Goal: Find specific page/section: Find specific page/section

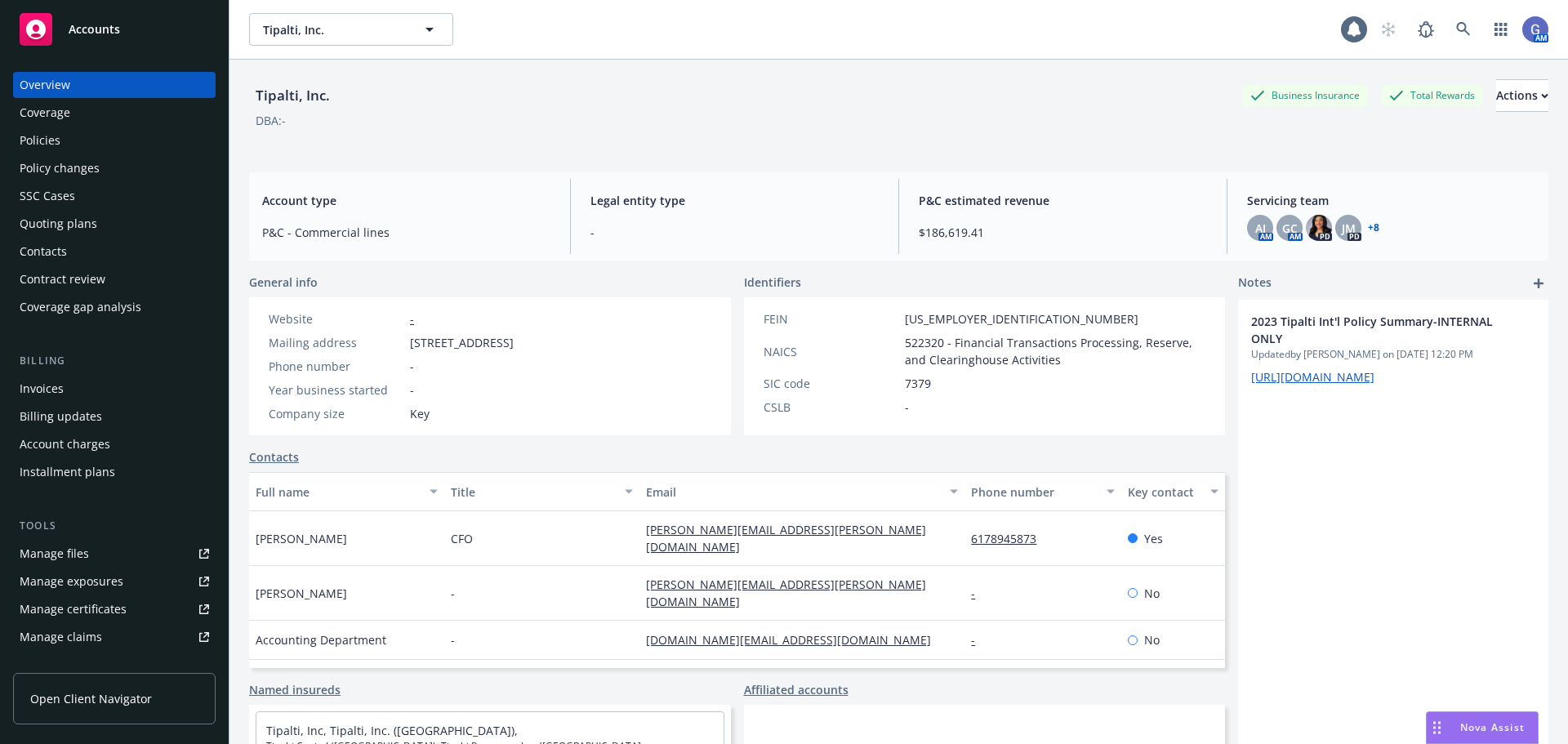
click at [46, 137] on div "Policies" at bounding box center [40, 140] width 41 height 26
